Goal: Task Accomplishment & Management: Use online tool/utility

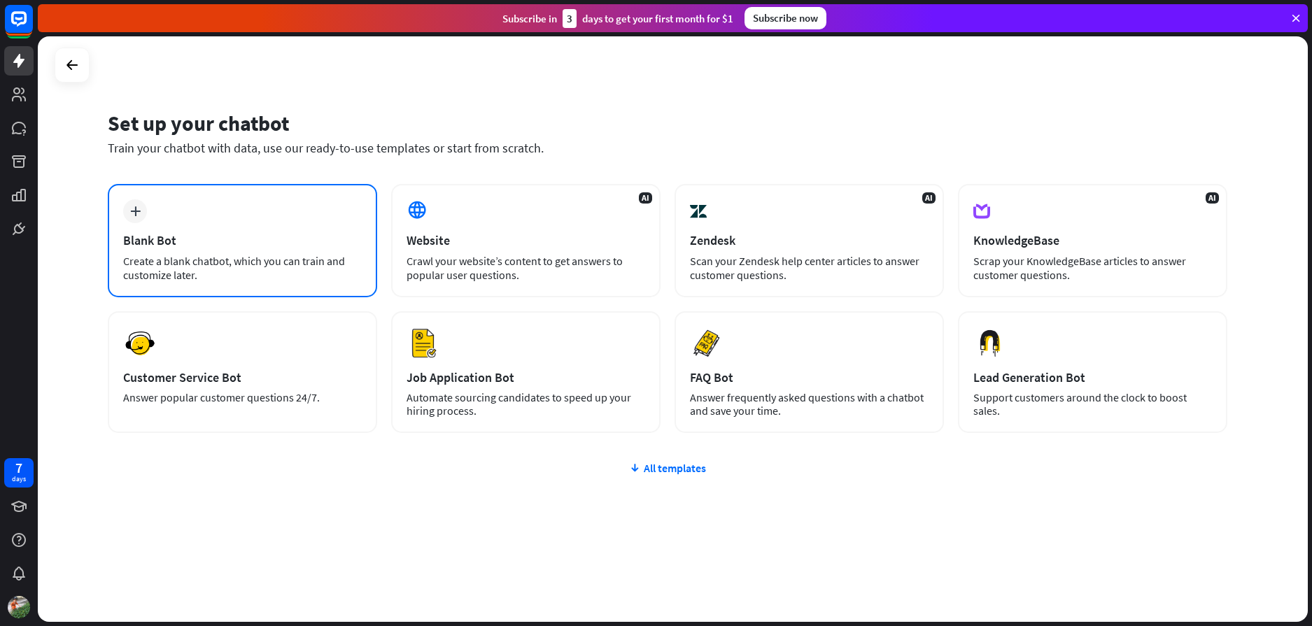
click at [206, 229] on div "plus Blank Bot Create a blank chatbot, which you can train and customize later." at bounding box center [242, 240] width 269 height 113
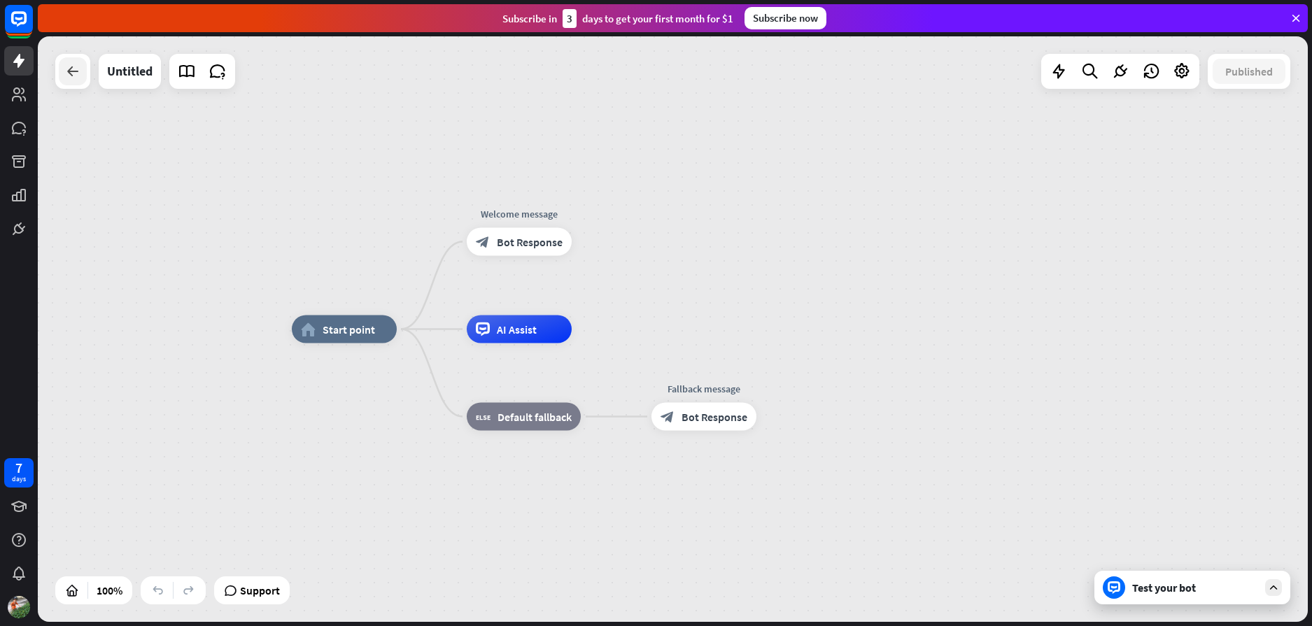
click at [65, 83] on div at bounding box center [73, 71] width 28 height 28
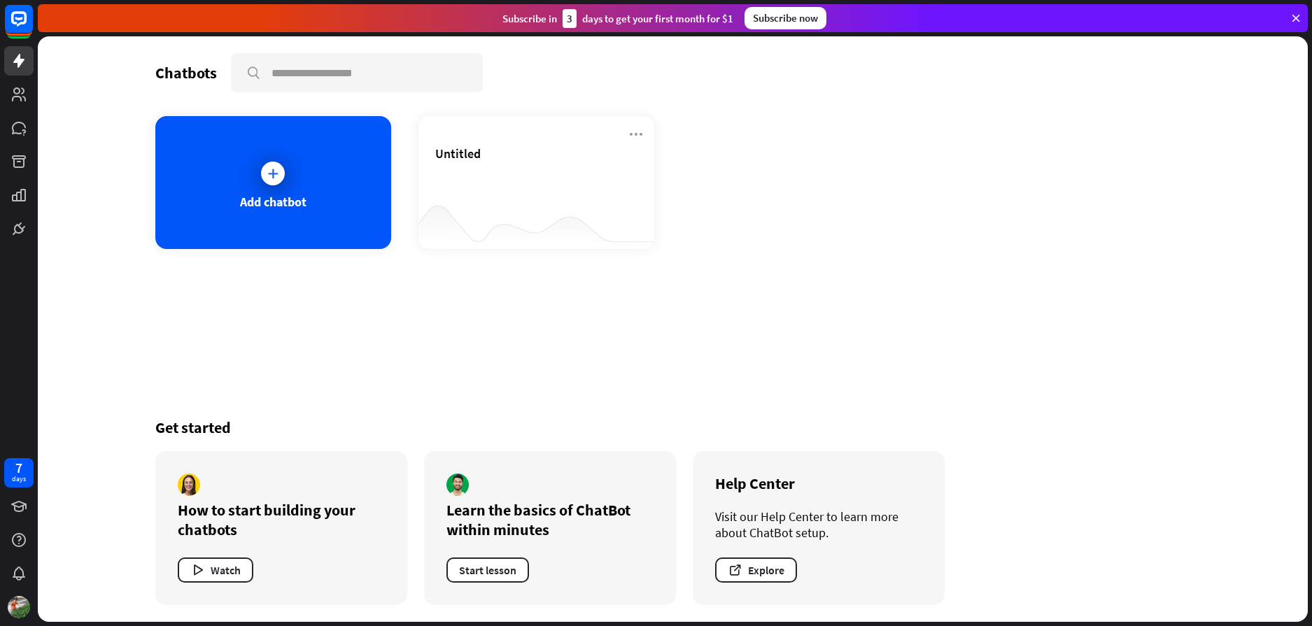
click at [1297, 16] on icon at bounding box center [1296, 18] width 13 height 13
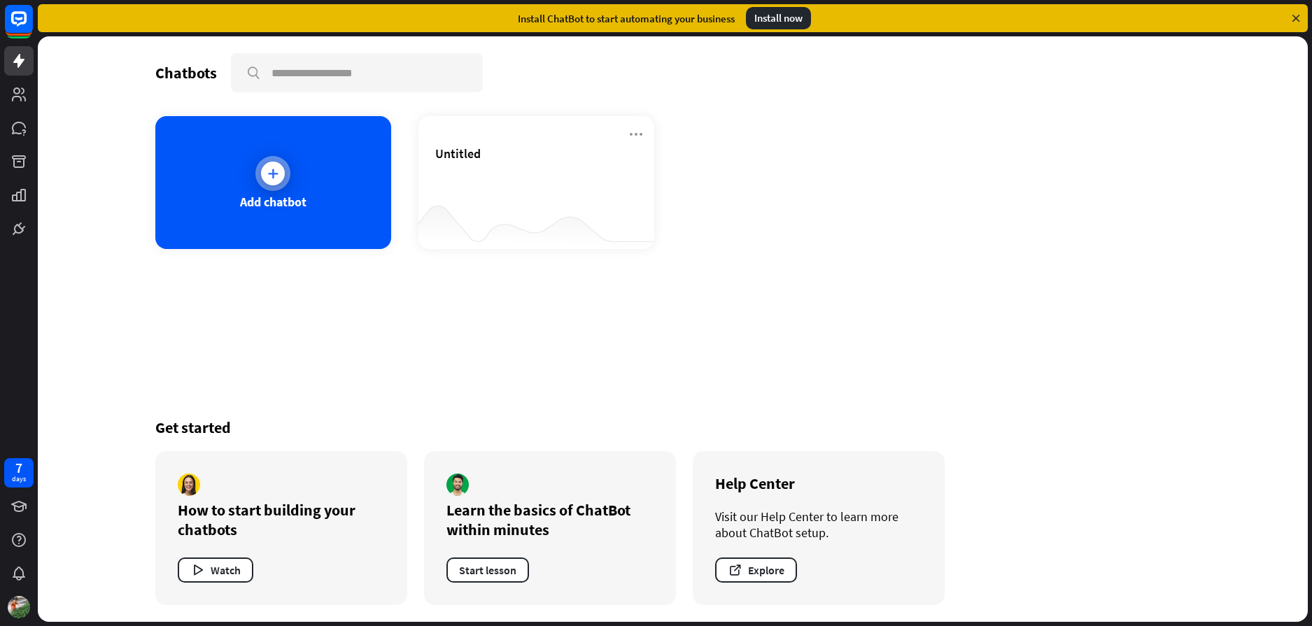
click at [317, 180] on div "Add chatbot" at bounding box center [273, 182] width 236 height 133
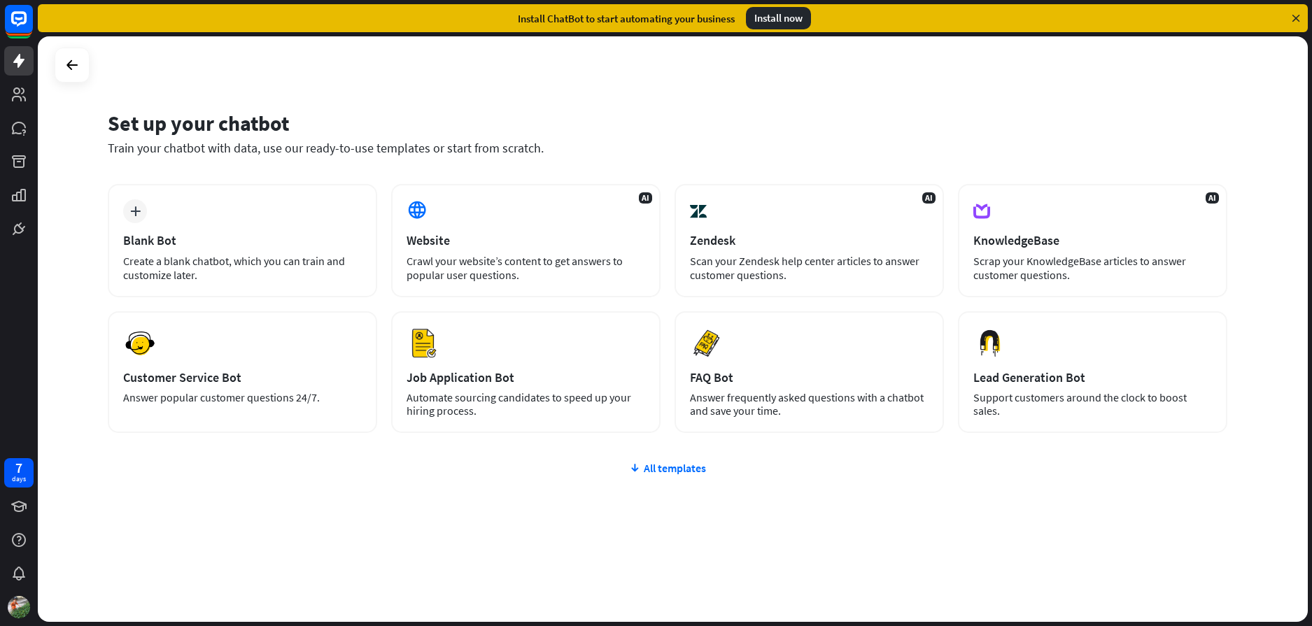
click at [763, 15] on div "Install now" at bounding box center [778, 18] width 65 height 22
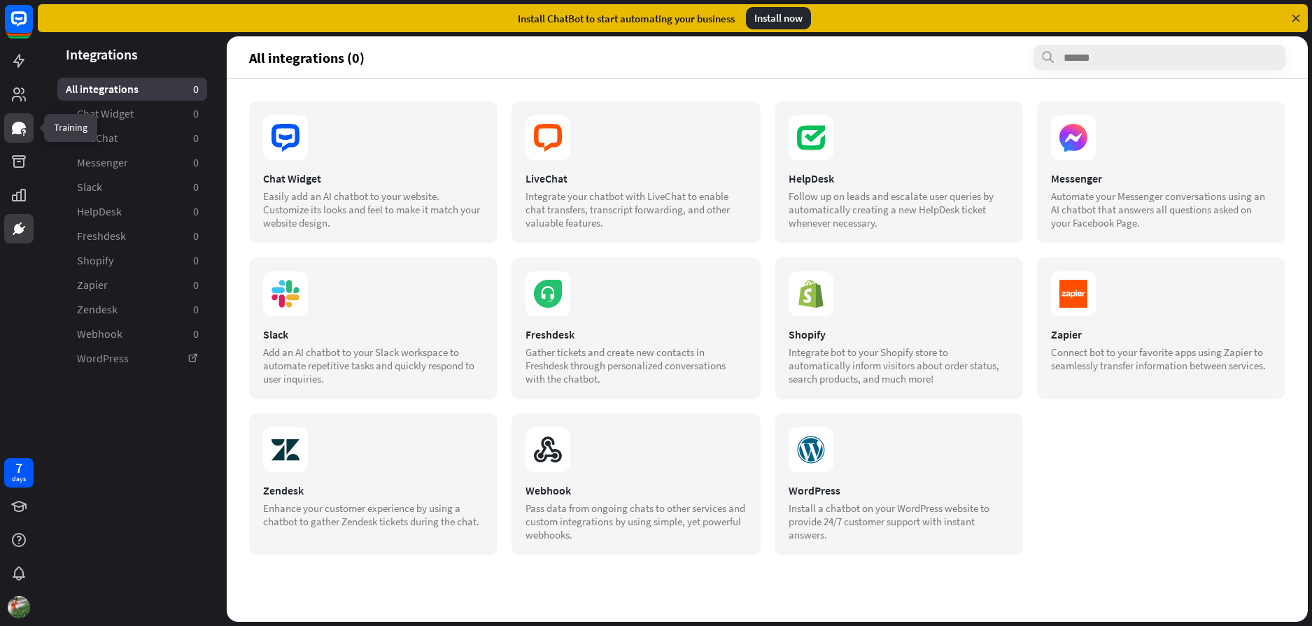
click at [26, 132] on icon at bounding box center [18, 128] width 17 height 17
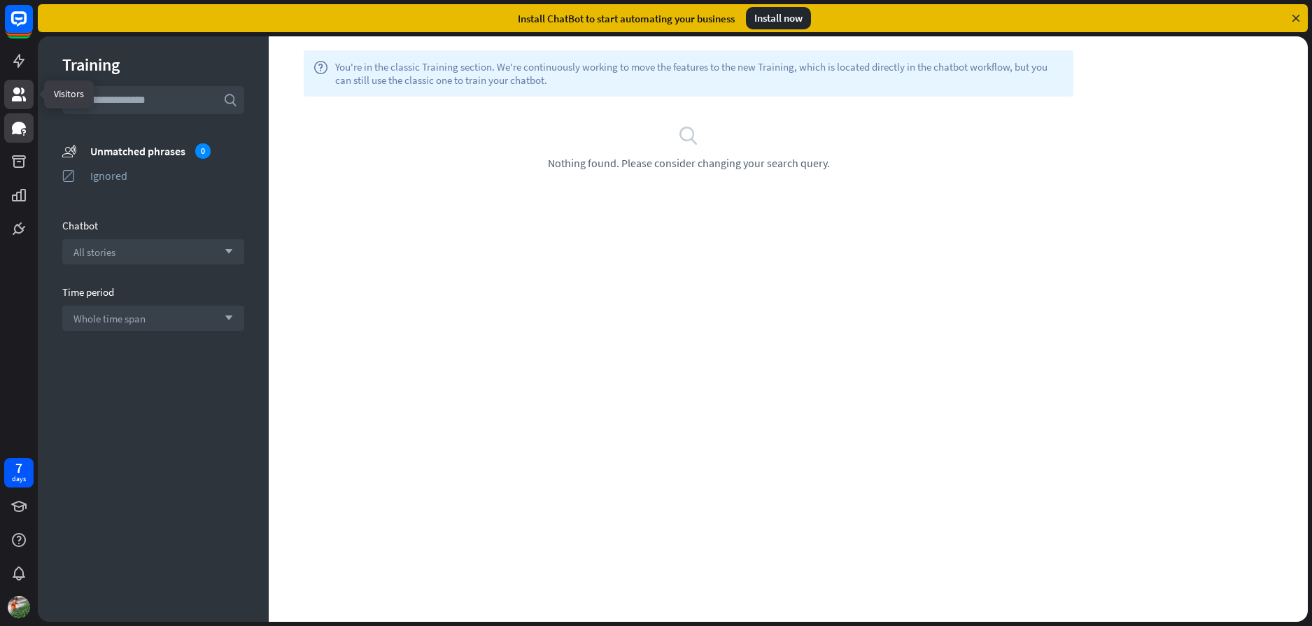
click at [17, 90] on icon at bounding box center [19, 94] width 14 height 14
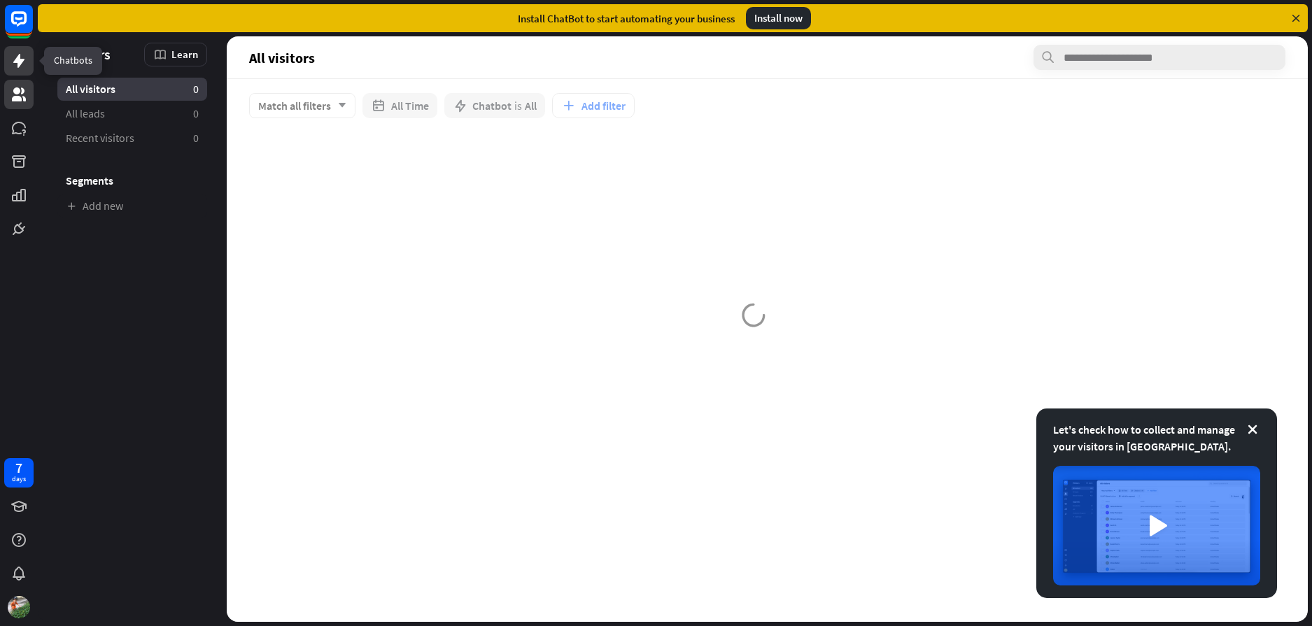
click at [20, 62] on icon at bounding box center [18, 61] width 11 height 14
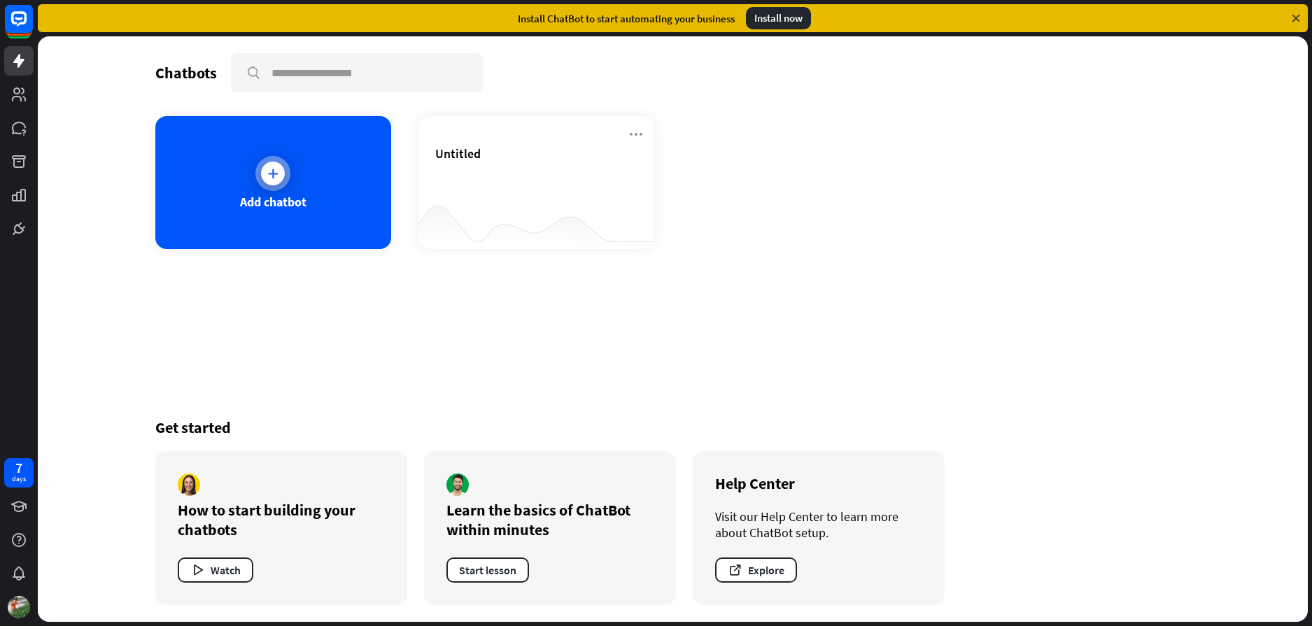
click at [278, 180] on icon at bounding box center [273, 174] width 14 height 14
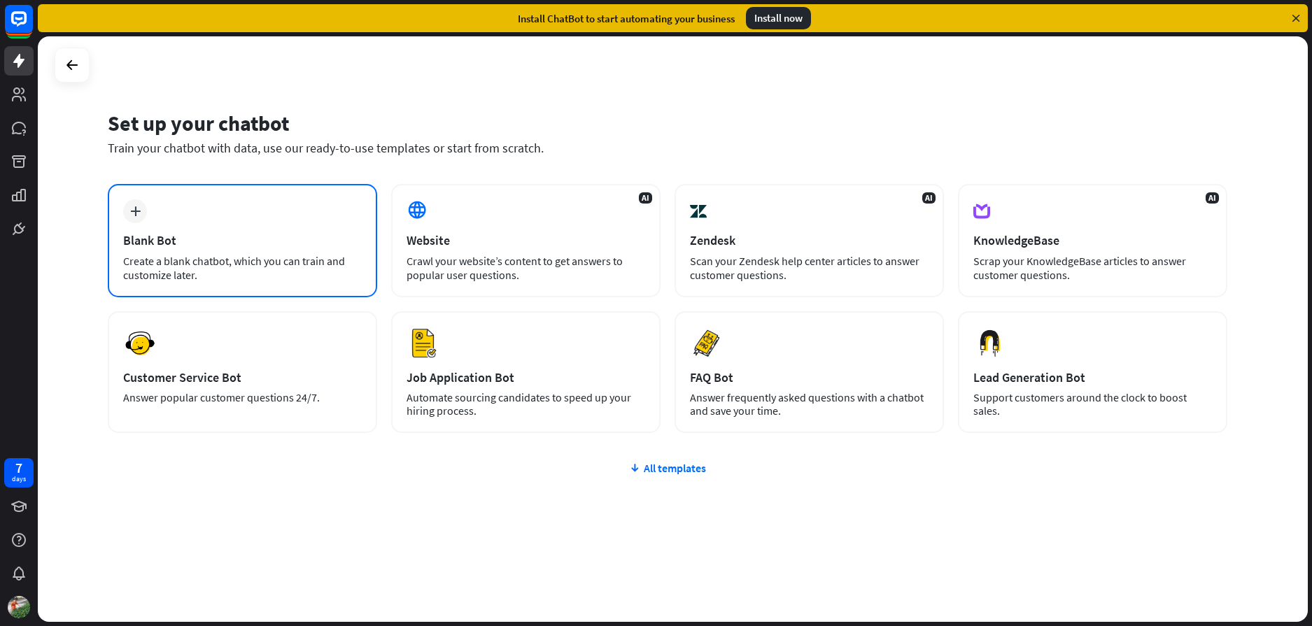
click at [194, 232] on div "plus Blank Bot Create a blank chatbot, which you can train and customize later." at bounding box center [242, 240] width 269 height 113
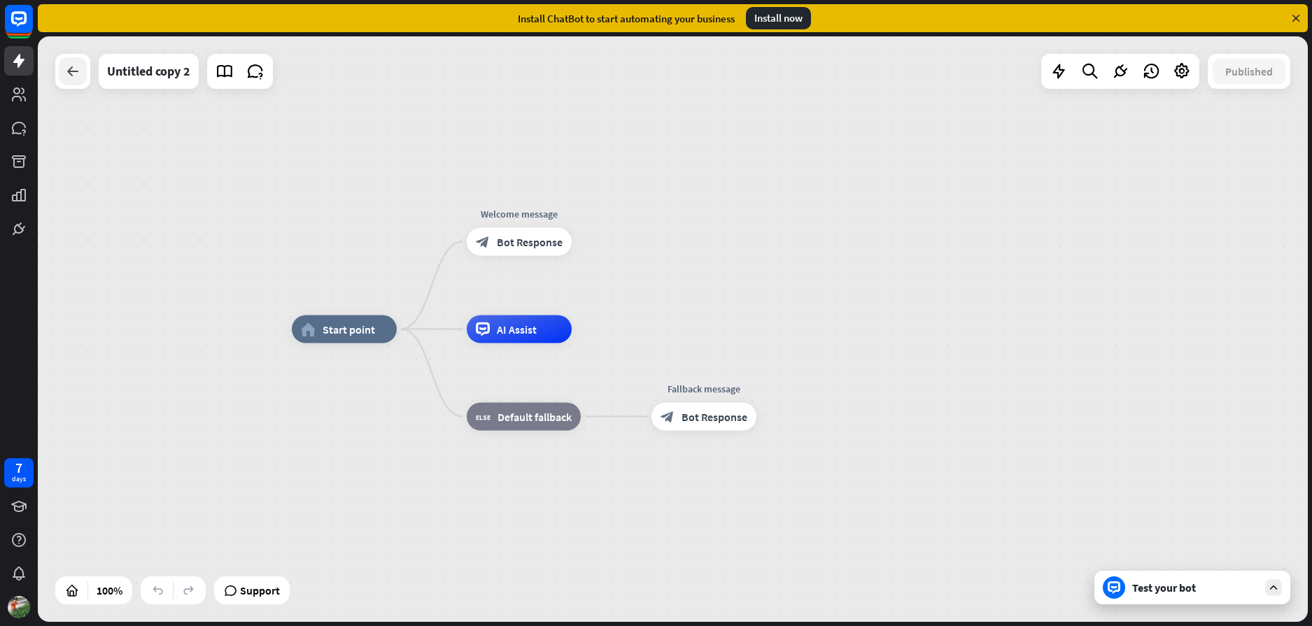
click at [76, 69] on icon at bounding box center [72, 71] width 17 height 17
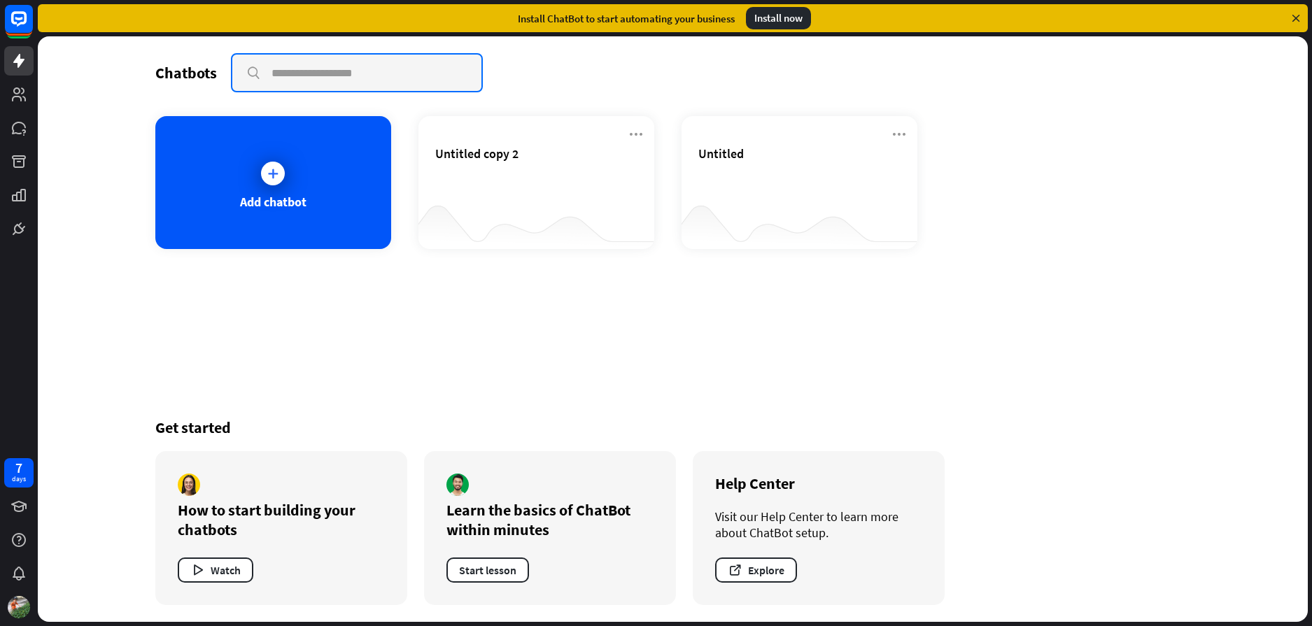
click at [288, 72] on input "text" at bounding box center [356, 73] width 249 height 36
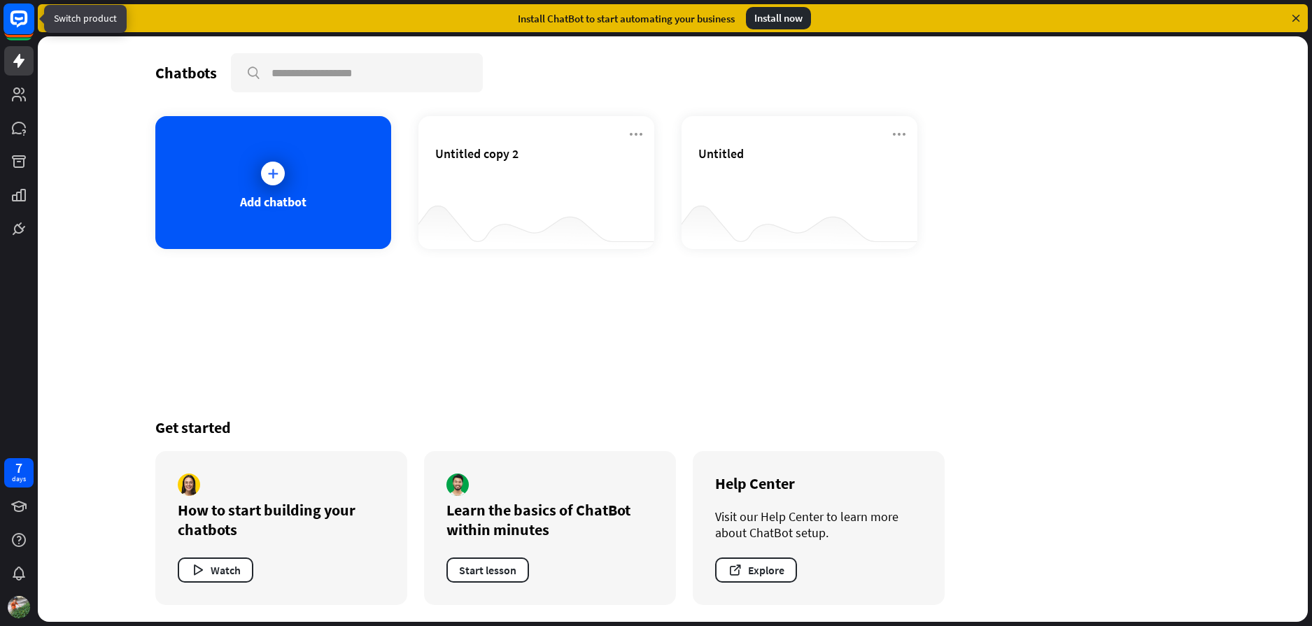
click at [13, 19] on rect at bounding box center [18, 18] width 31 height 31
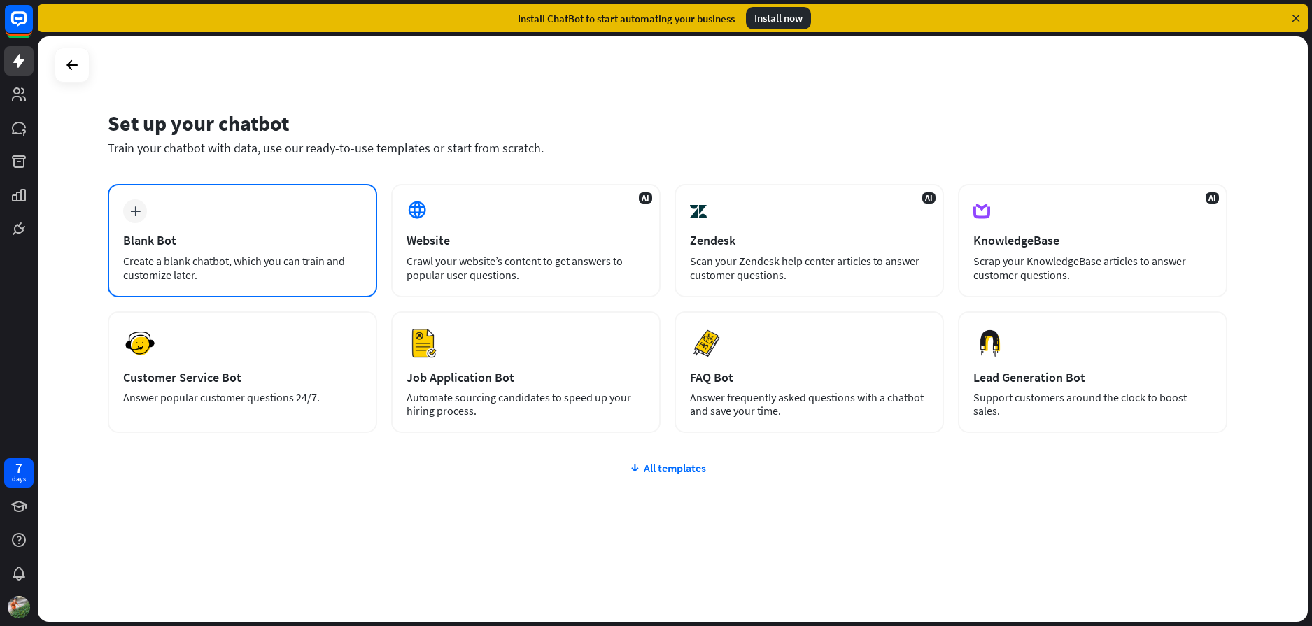
click at [321, 230] on div "plus Blank Bot Create a blank chatbot, which you can train and customize later." at bounding box center [242, 240] width 269 height 113
